Goal: Task Accomplishment & Management: Use online tool/utility

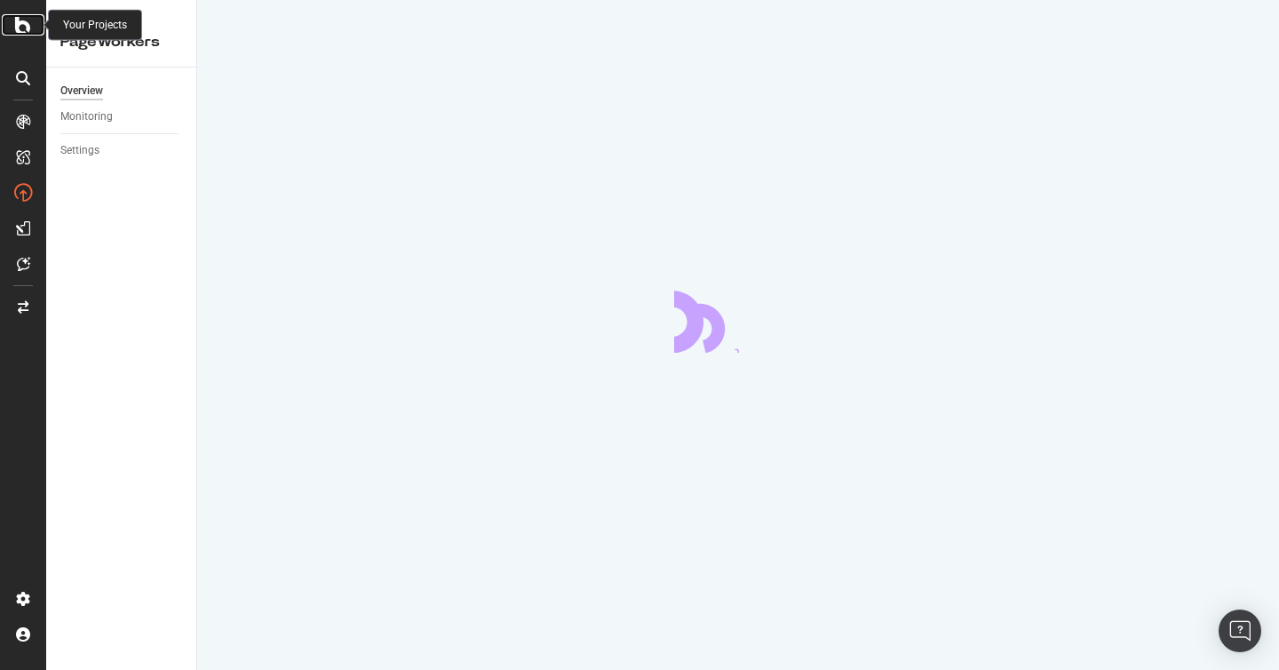
click at [21, 15] on icon at bounding box center [23, 24] width 16 height 21
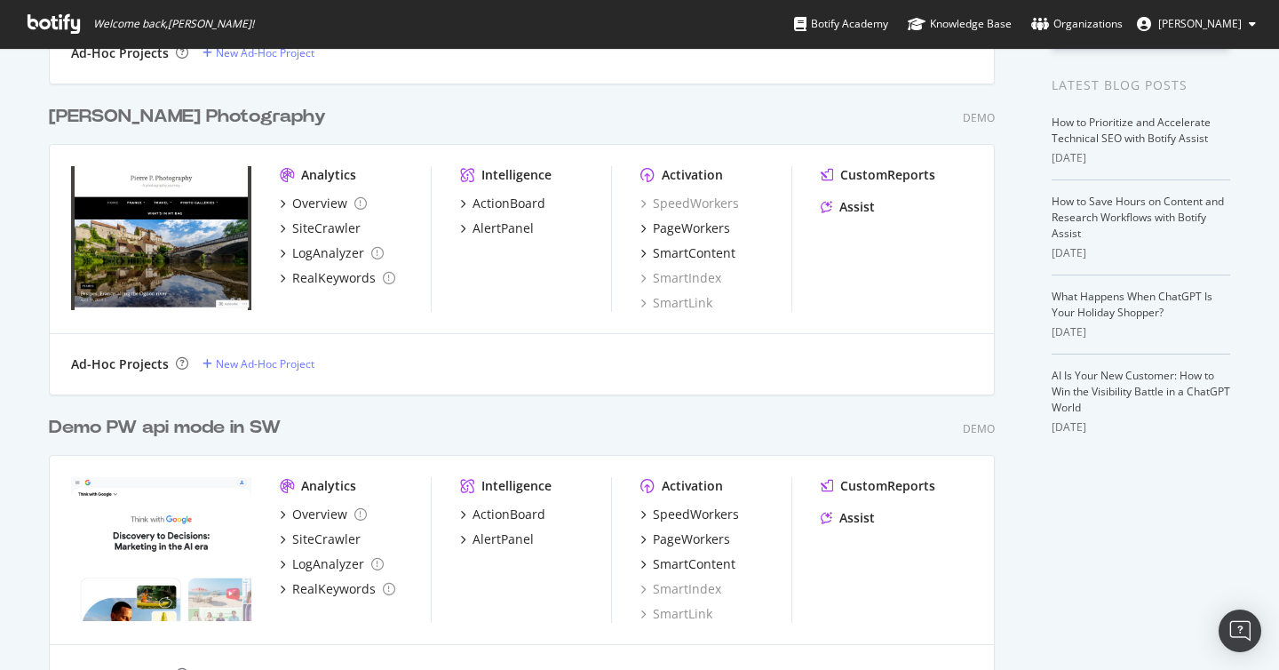
scroll to position [478, 0]
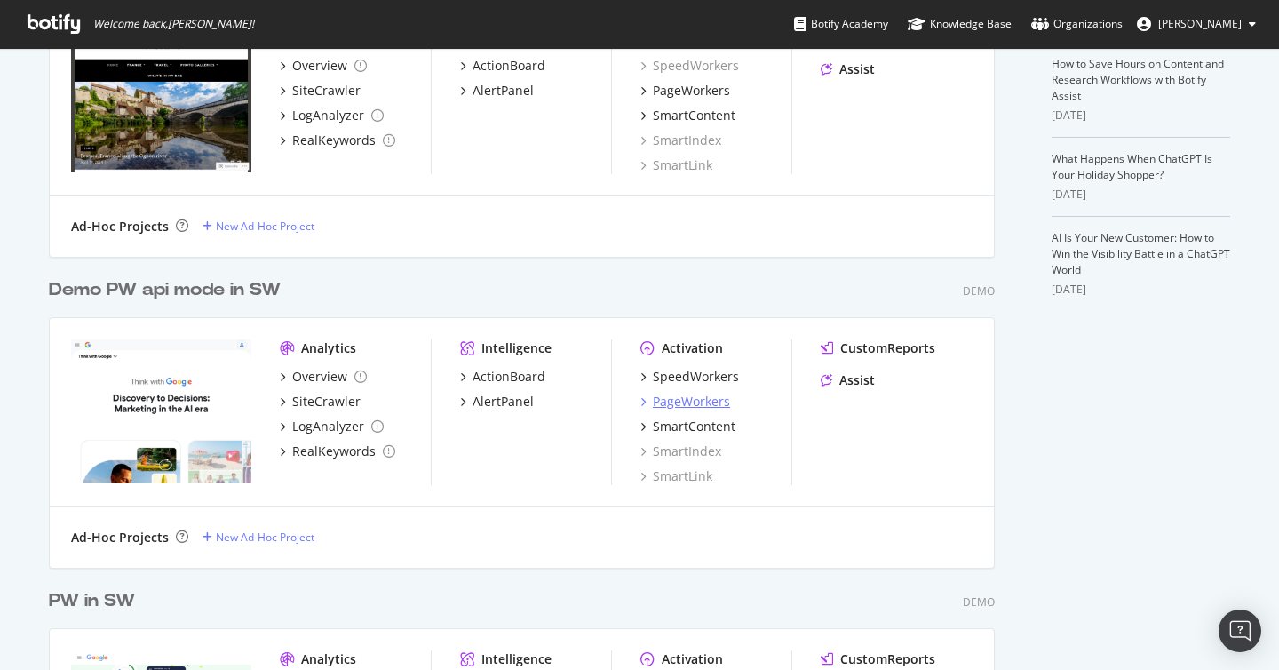
click at [699, 406] on div "PageWorkers" at bounding box center [691, 402] width 77 height 18
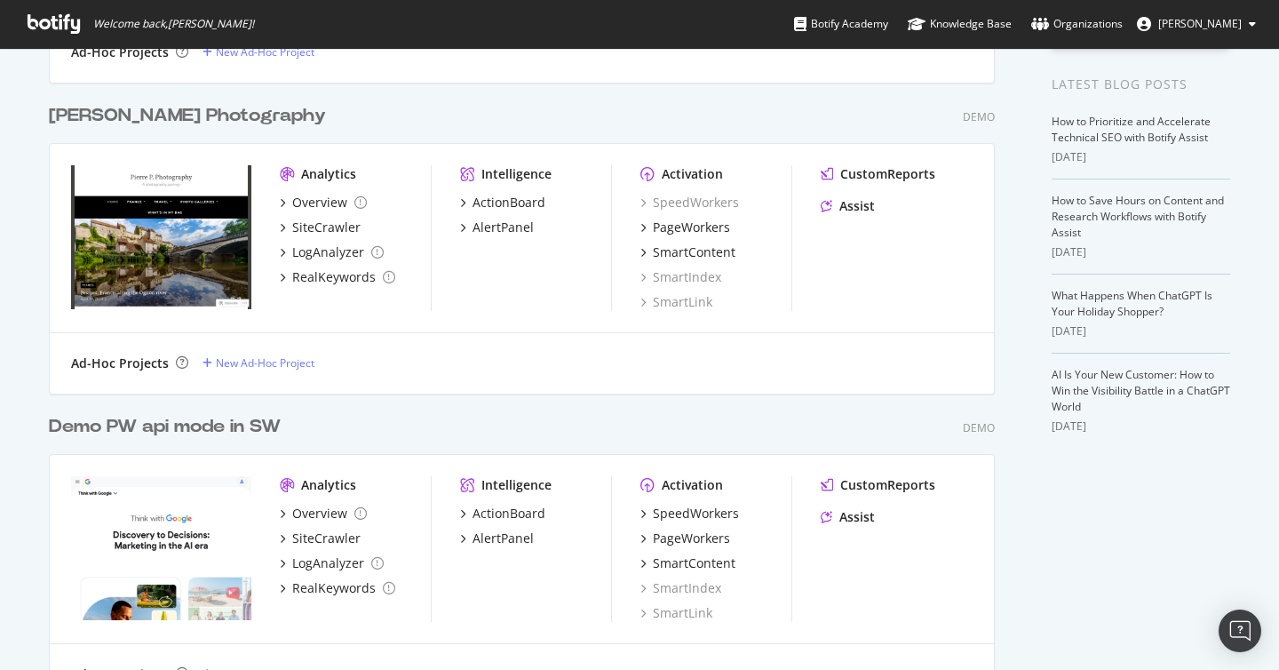
scroll to position [763, 0]
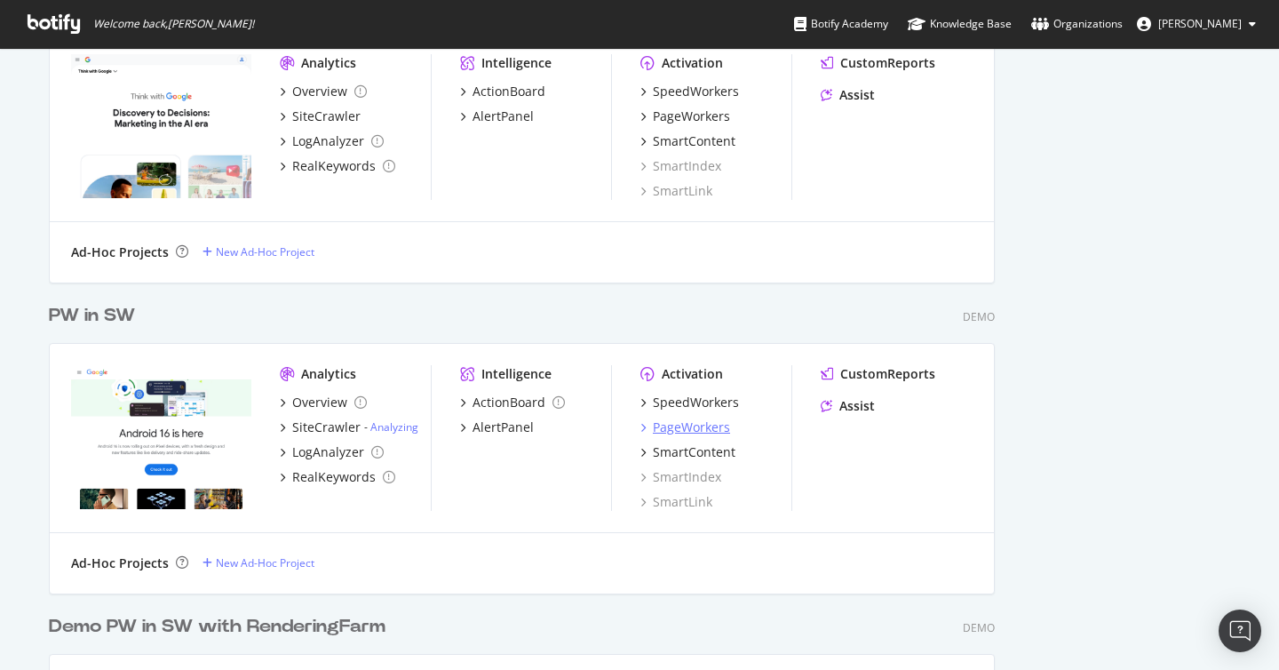
click at [703, 425] on div "PageWorkers" at bounding box center [691, 427] width 77 height 18
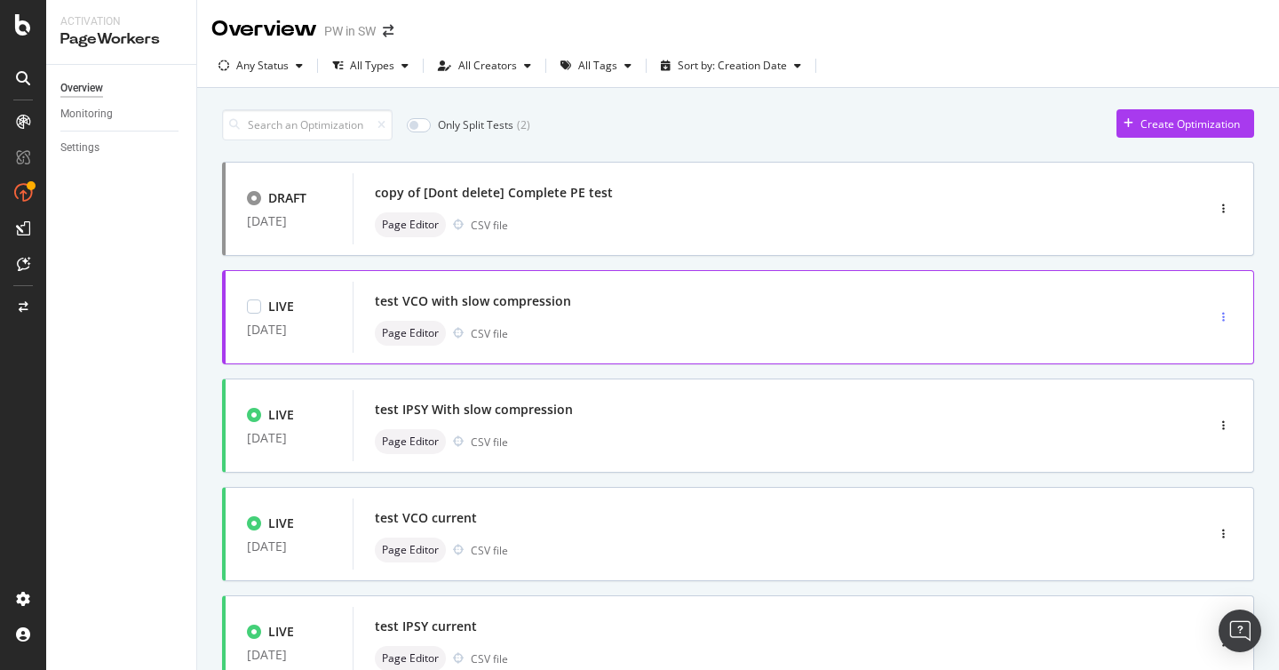
click at [1222, 321] on icon "button" at bounding box center [1223, 317] width 3 height 11
click at [1201, 430] on div "Clone" at bounding box center [1195, 439] width 78 height 22
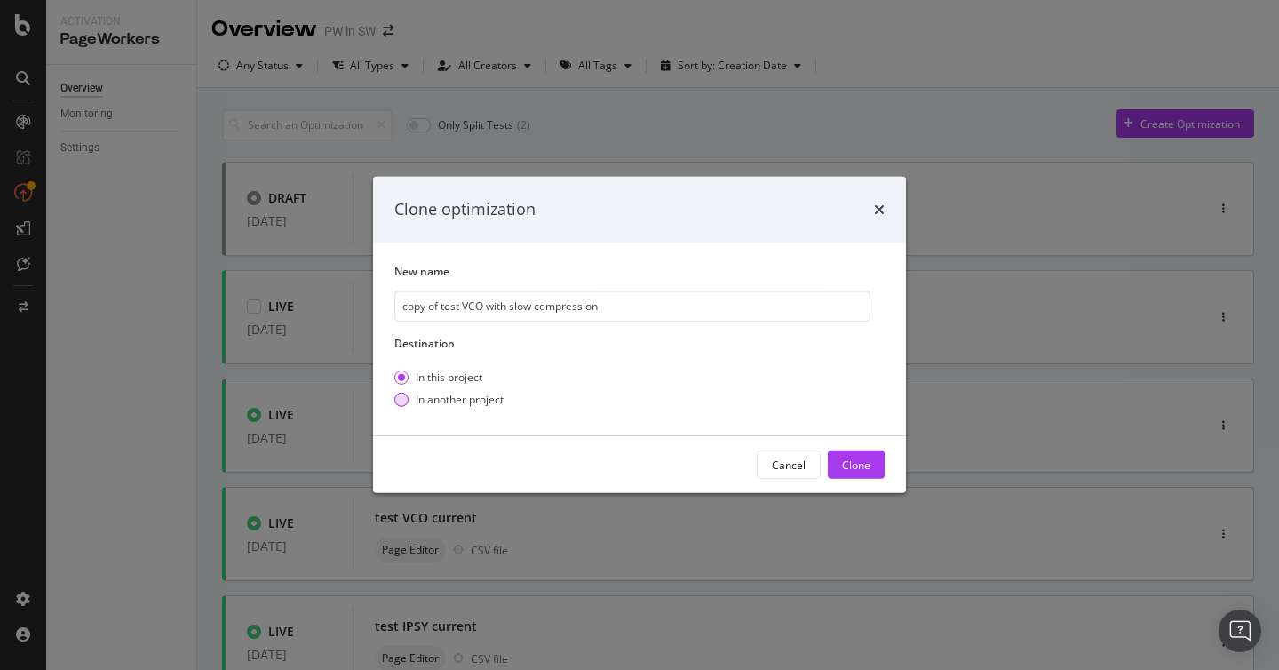
click at [453, 395] on div "In another project" at bounding box center [460, 399] width 88 height 15
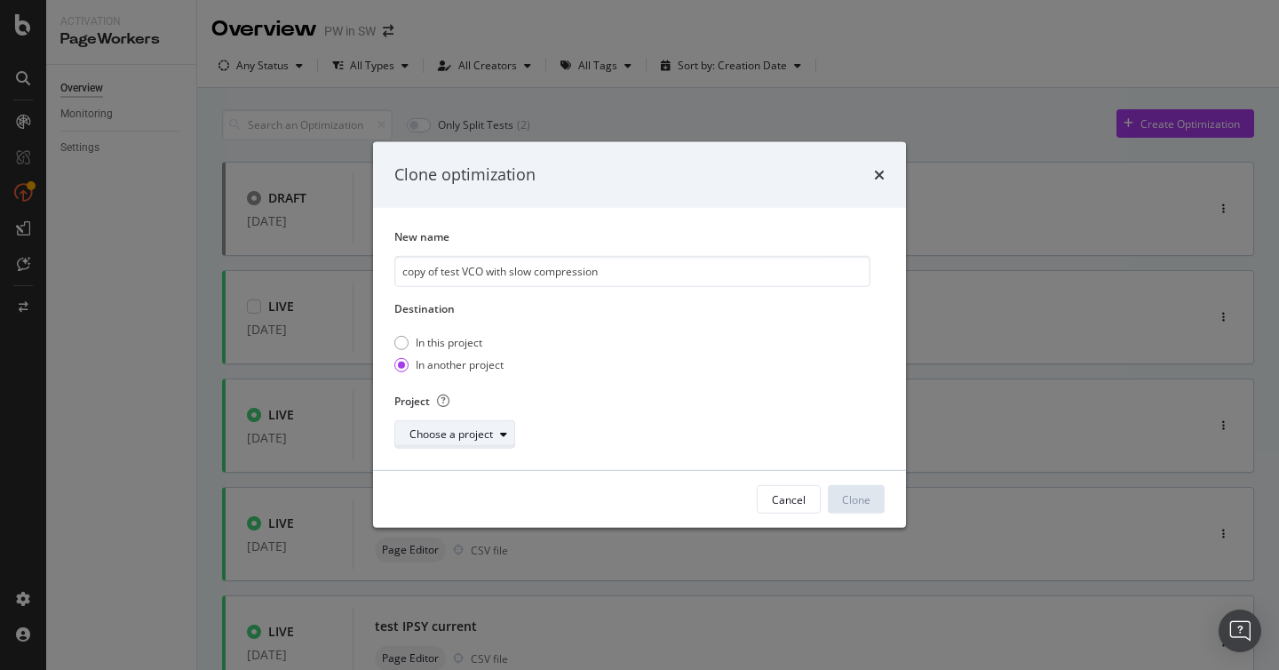
click at [454, 432] on div "Choose a project" at bounding box center [450, 434] width 83 height 11
click at [477, 468] on div "Demo PW in SW with RenderingFarm" at bounding box center [503, 467] width 181 height 15
click at [866, 499] on div "Clone" at bounding box center [856, 499] width 28 height 15
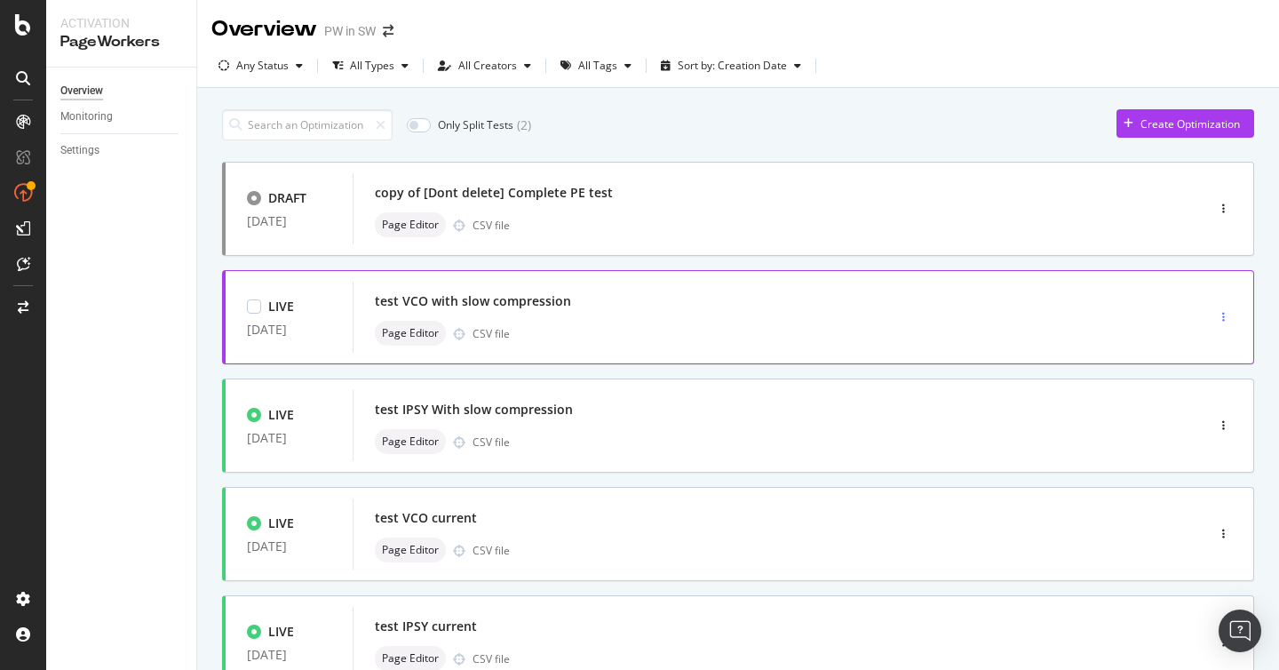
click at [1225, 317] on div "button" at bounding box center [1223, 317] width 17 height 11
click at [1214, 430] on div "Clone" at bounding box center [1195, 439] width 78 height 22
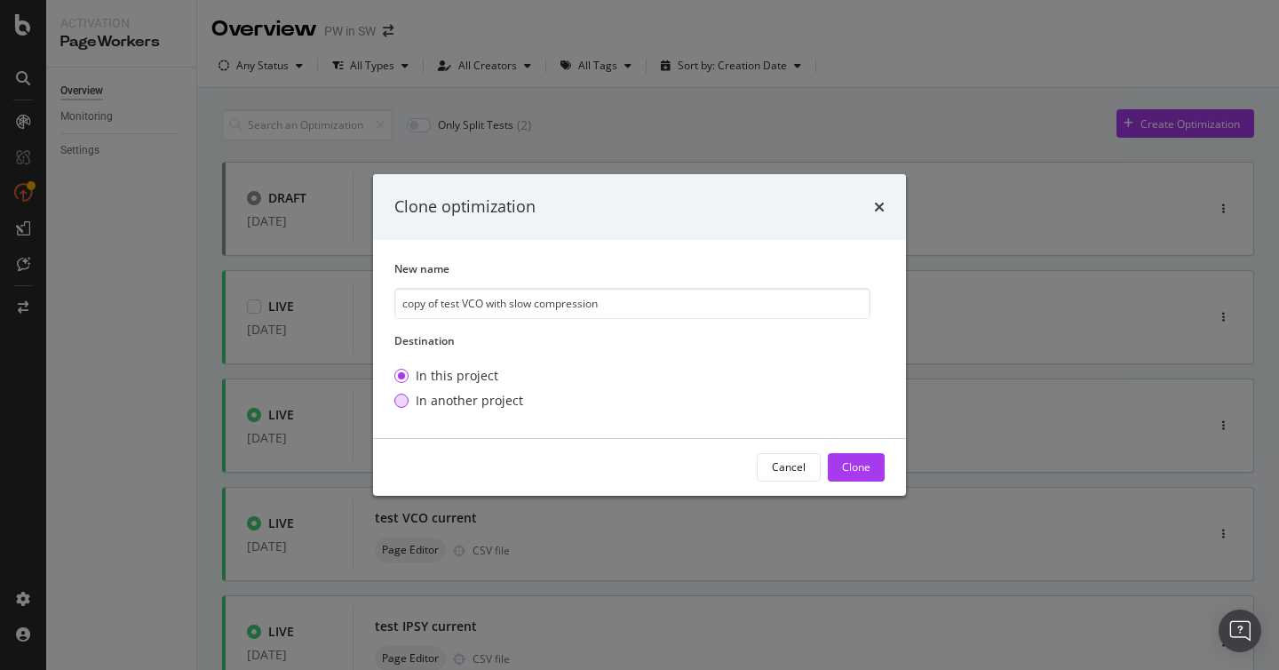
click at [501, 400] on div "In another project" at bounding box center [469, 401] width 107 height 18
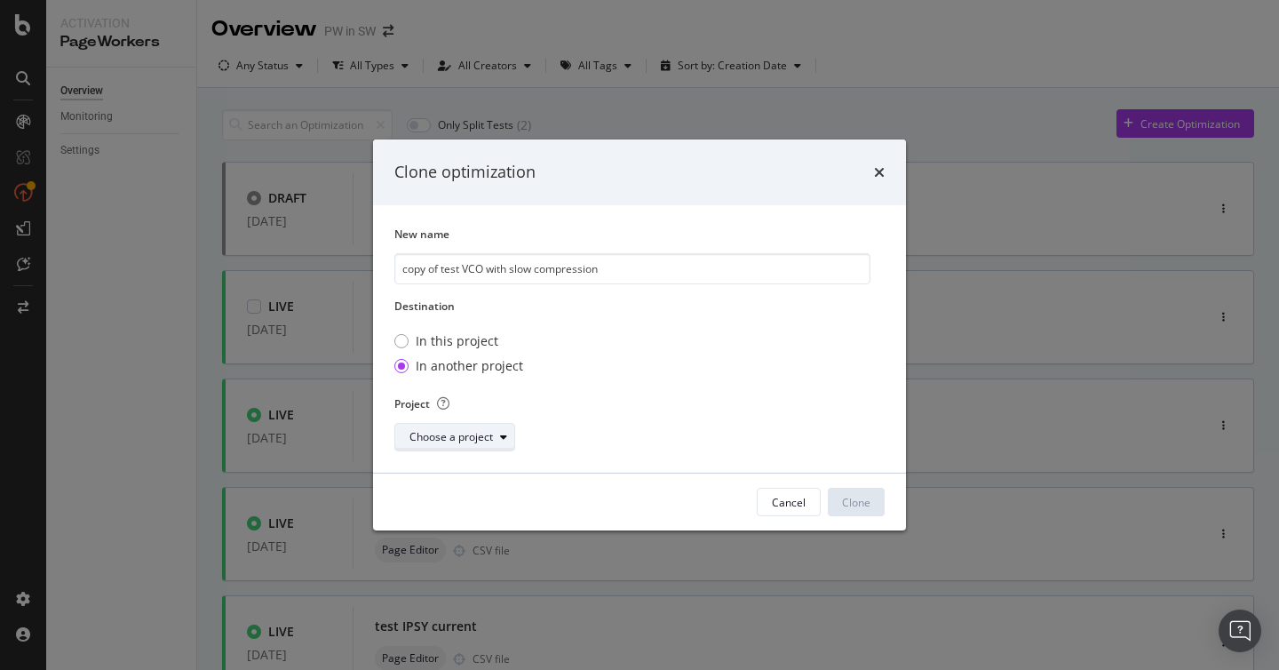
click at [487, 432] on div "Choose a project" at bounding box center [450, 437] width 83 height 11
click at [484, 471] on div "Demo PW in SW with RenderingFarm" at bounding box center [503, 470] width 181 height 15
click at [860, 503] on div "Clone" at bounding box center [856, 501] width 28 height 15
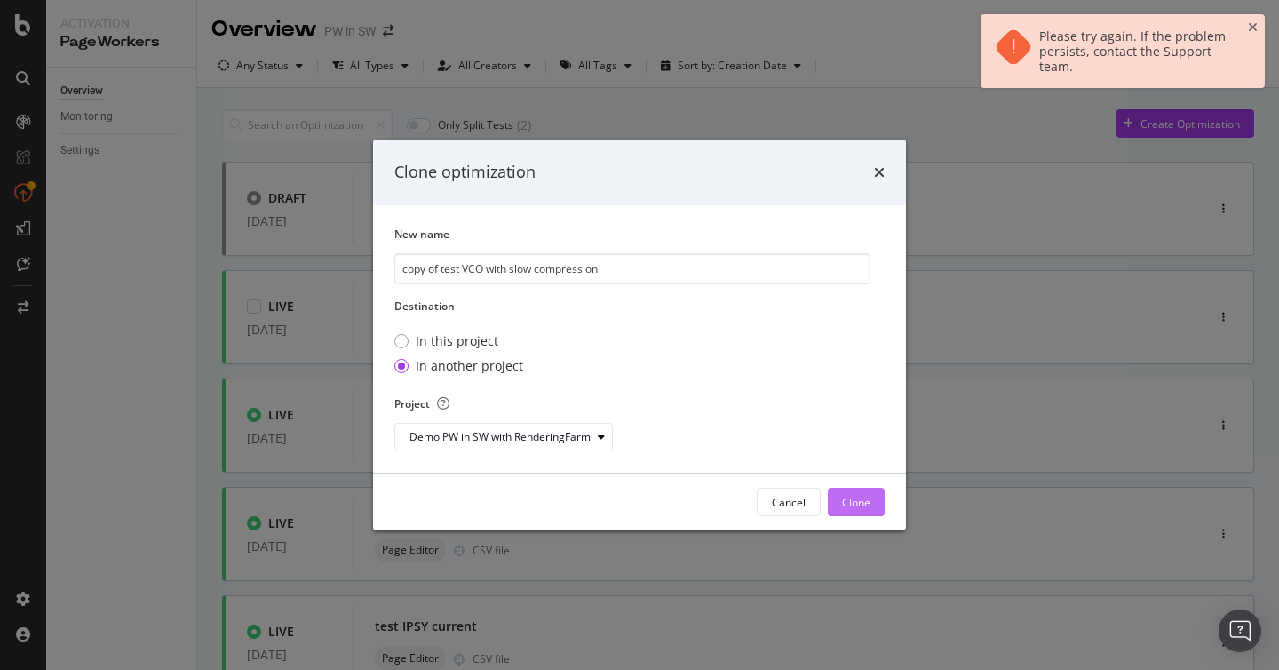
click at [860, 503] on div "Clone" at bounding box center [856, 501] width 28 height 15
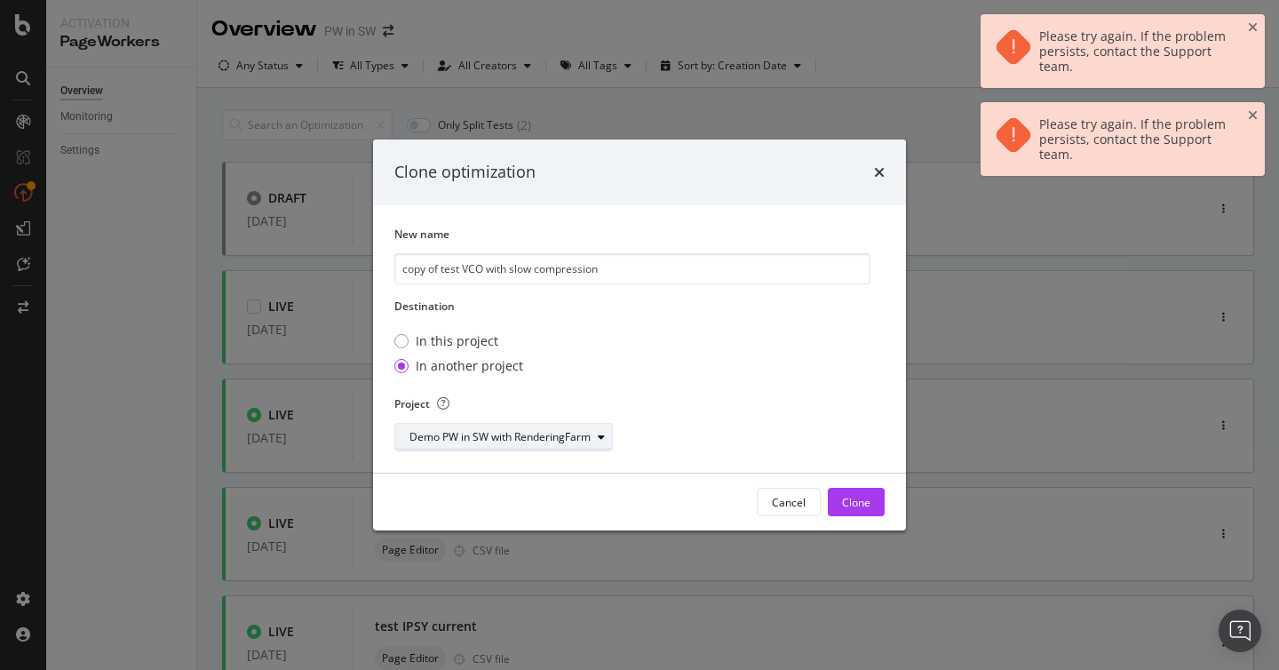
click at [566, 428] on div "Demo PW in SW with RenderingFarm" at bounding box center [510, 436] width 202 height 25
click at [543, 492] on div "Demo PW api mode in SW" at bounding box center [504, 499] width 210 height 22
click at [866, 500] on div "Clone" at bounding box center [856, 501] width 28 height 15
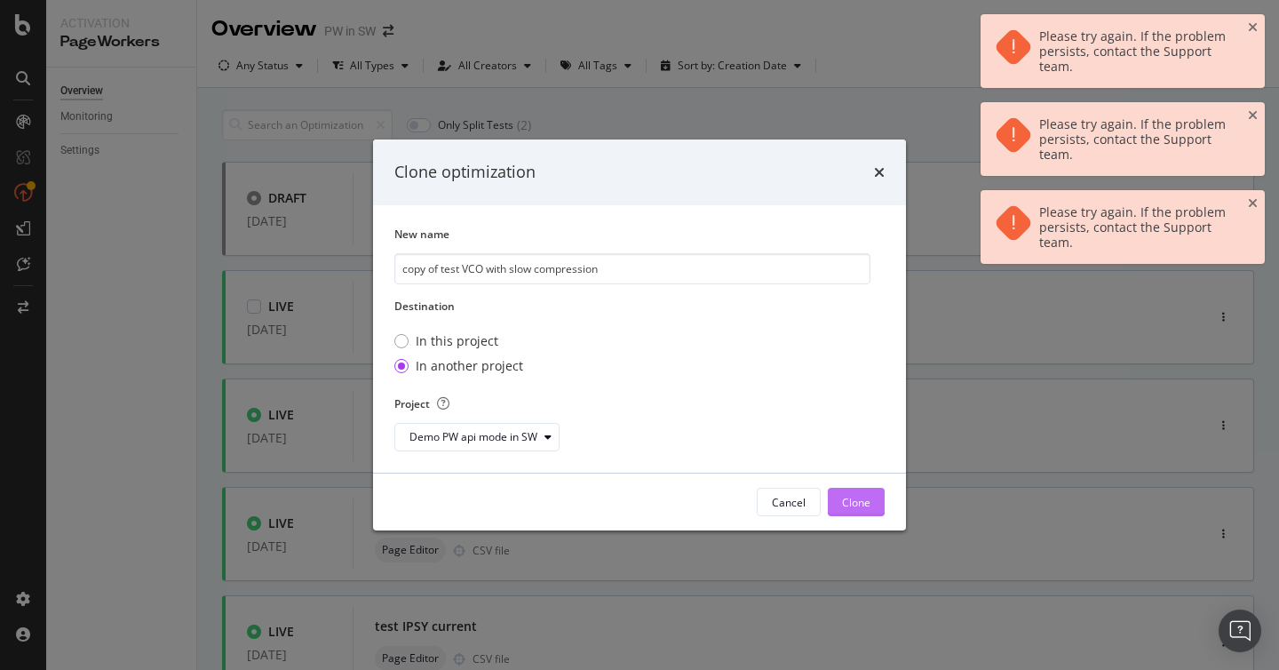
click at [866, 500] on div "Clone" at bounding box center [856, 501] width 28 height 15
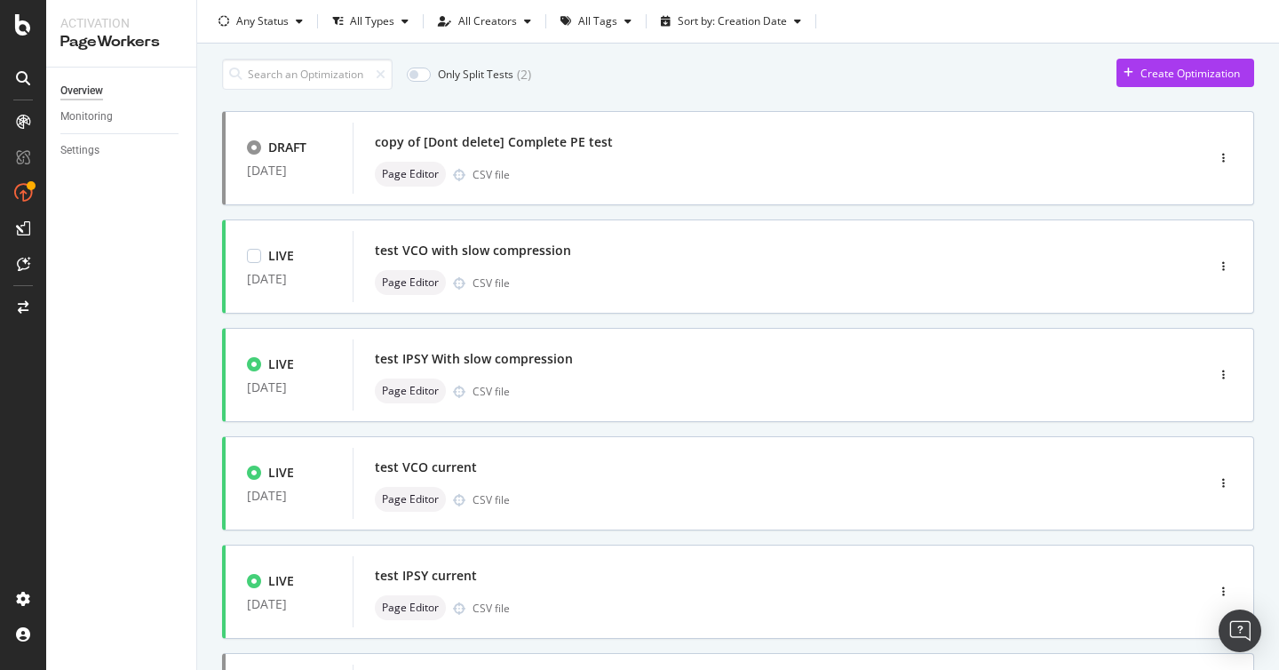
scroll to position [72, 0]
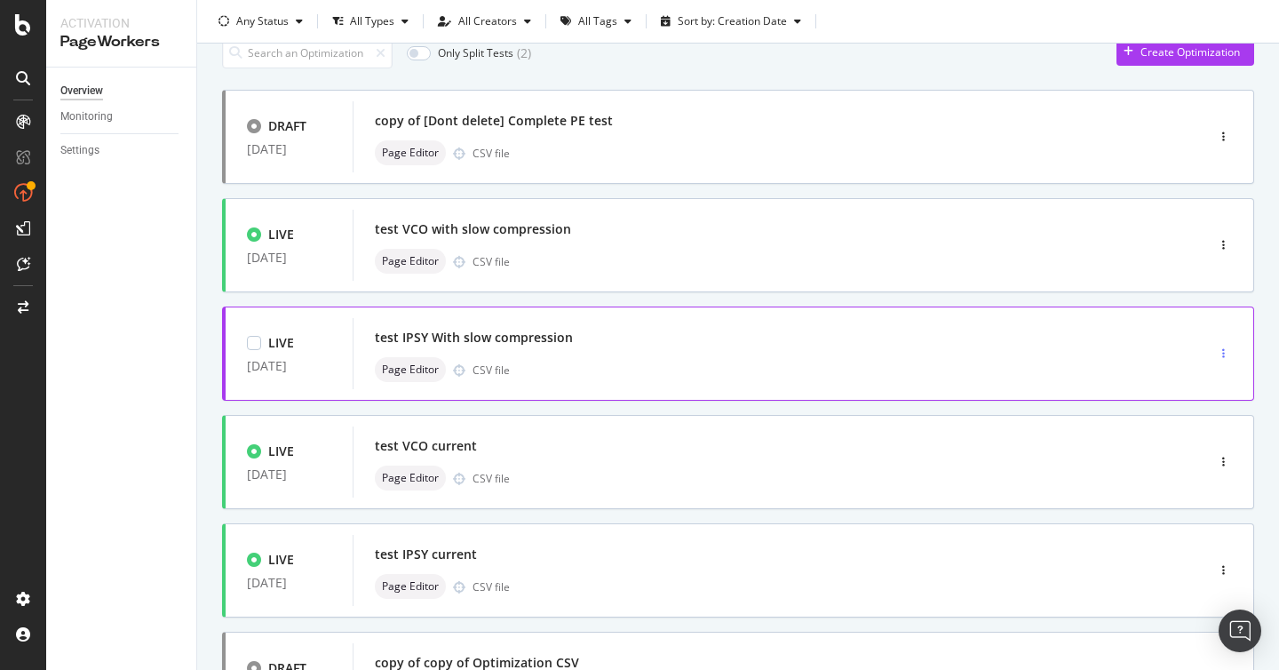
click at [1219, 356] on div "button" at bounding box center [1223, 353] width 17 height 11
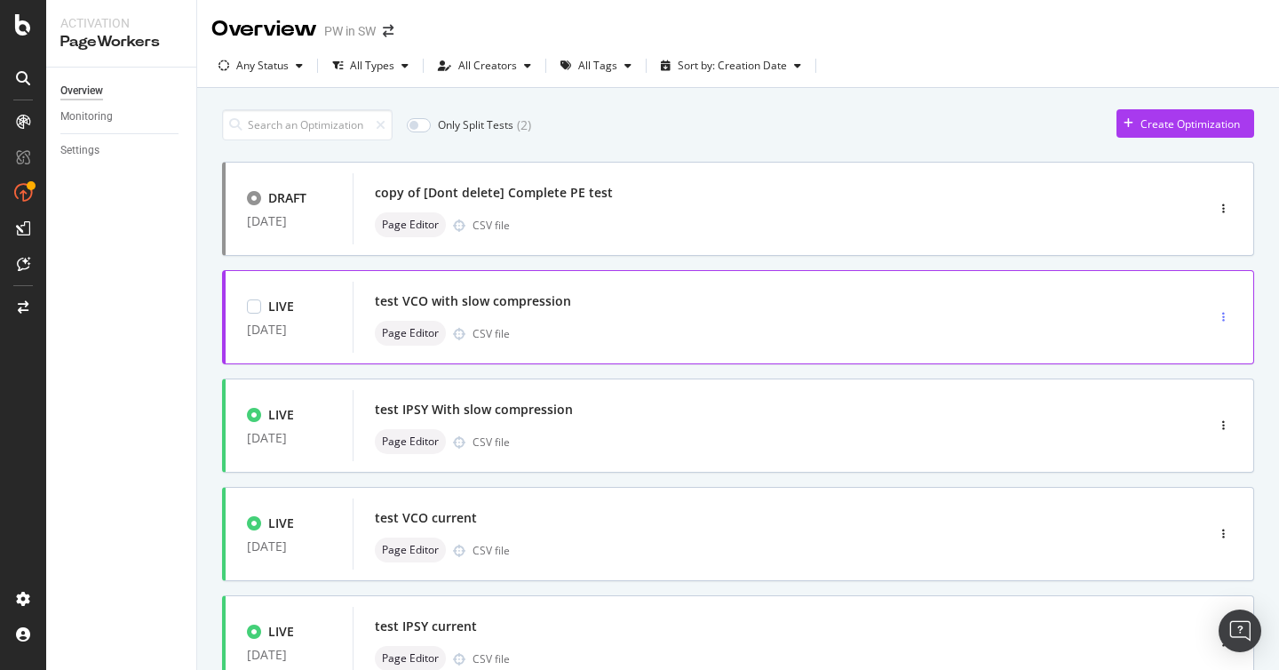
click at [1225, 320] on div "button" at bounding box center [1223, 317] width 17 height 11
click at [1208, 441] on div "Clone" at bounding box center [1206, 439] width 28 height 15
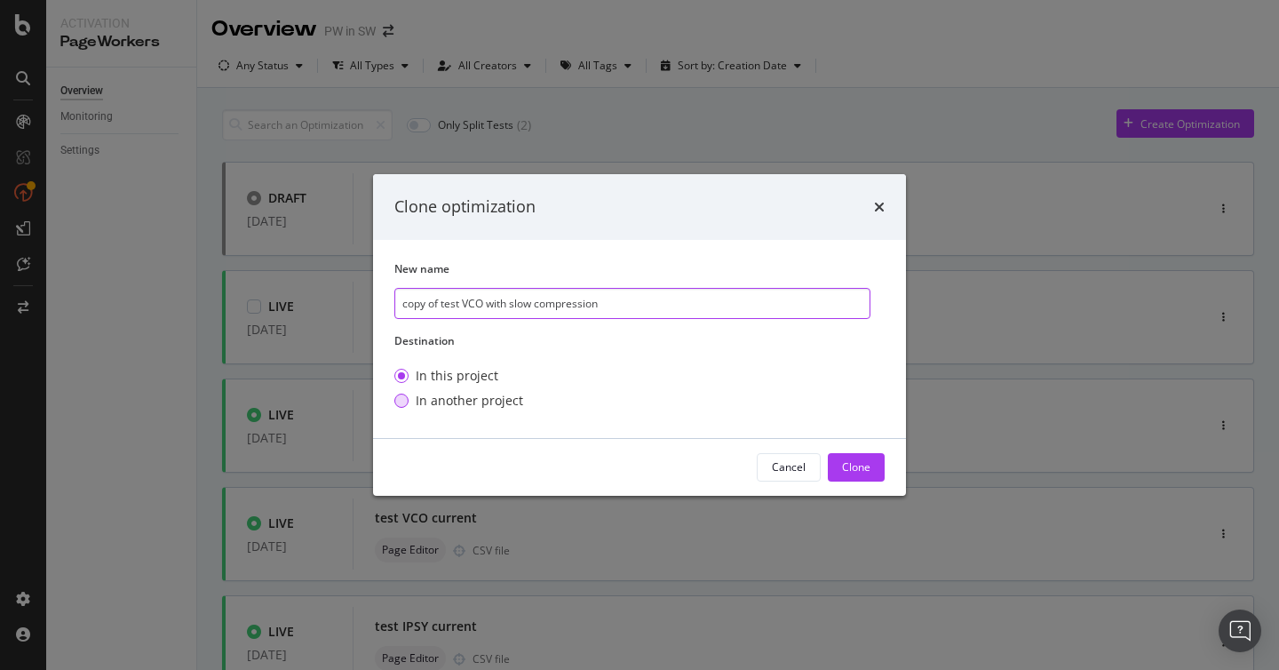
click at [511, 405] on div "In another project" at bounding box center [469, 401] width 107 height 18
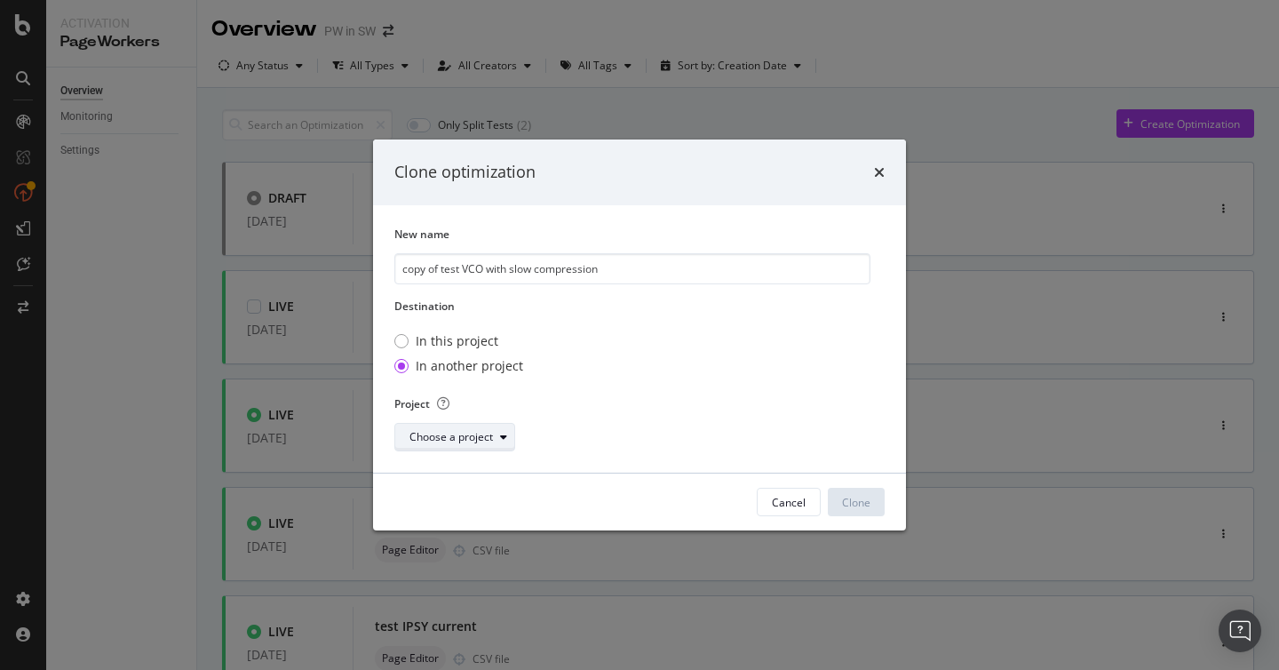
click at [471, 442] on div "Choose a project" at bounding box center [450, 437] width 83 height 11
click at [471, 464] on div "Demo PW in SW with RenderingFarm" at bounding box center [503, 470] width 181 height 15
click at [843, 507] on div "Clone" at bounding box center [856, 501] width 28 height 15
